Goal: Task Accomplishment & Management: Manage account settings

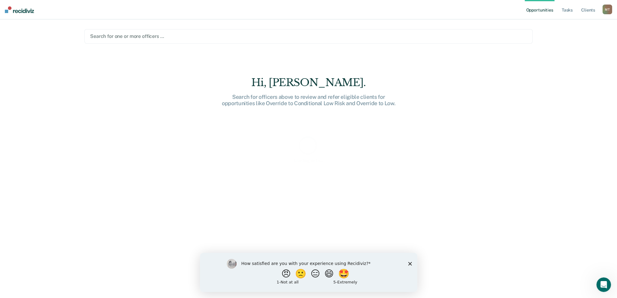
click at [412, 263] on div "How satisfied are you with your experience using Recidiviz? 😠 🙁 😑 😄 🤩 1 - Not a…" at bounding box center [308, 272] width 217 height 39
click at [605, 9] on div "M T" at bounding box center [608, 10] width 10 height 10
click at [562, 26] on link "Profile" at bounding box center [583, 24] width 49 height 5
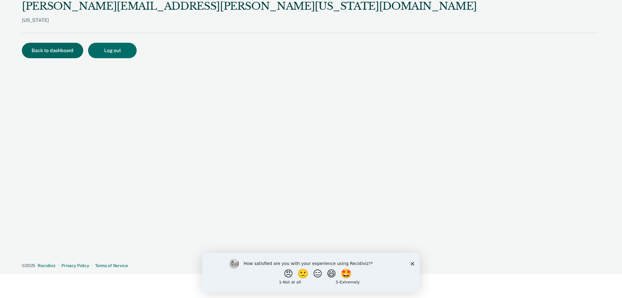
click at [50, 54] on button "Back to dashboard" at bounding box center [52, 50] width 61 height 15
